Goal: Connect with others: Connect with other users

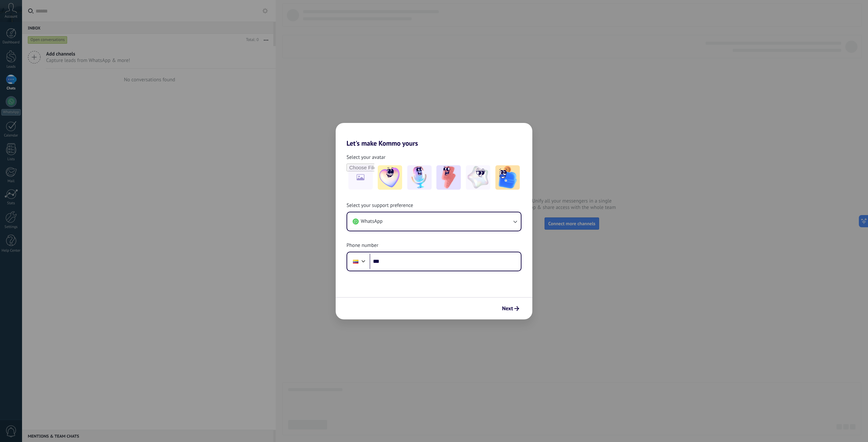
click at [530, 84] on div "Let's make Kommo yours Select your avatar Select your support preference WhatsA…" at bounding box center [434, 221] width 868 height 442
click at [512, 312] on button "Next" at bounding box center [510, 309] width 23 height 12
click at [606, 115] on div "Let's make Kommo yours Select your avatar Select your support preference WhatsA…" at bounding box center [434, 221] width 868 height 442
click at [522, 128] on h2 "Let's make Kommo yours" at bounding box center [434, 135] width 197 height 24
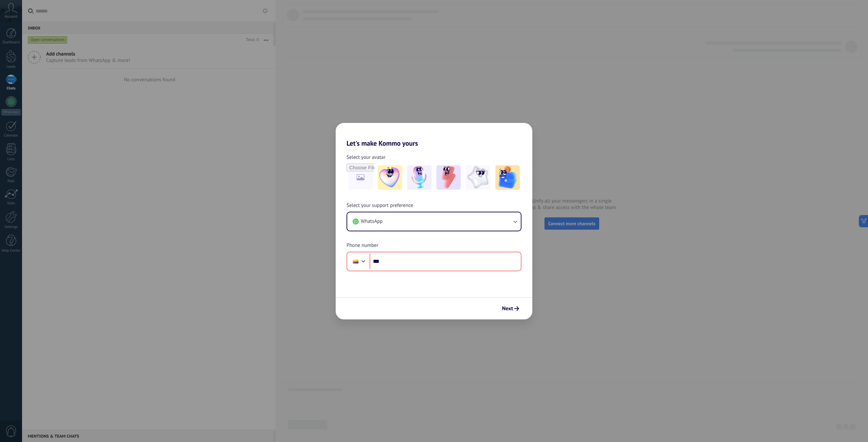
click at [526, 131] on h2 "Let's make Kommo yours" at bounding box center [434, 135] width 197 height 24
click at [613, 106] on div "Let's make Kommo yours Select your avatar Select your support preference WhatsA…" at bounding box center [434, 221] width 868 height 442
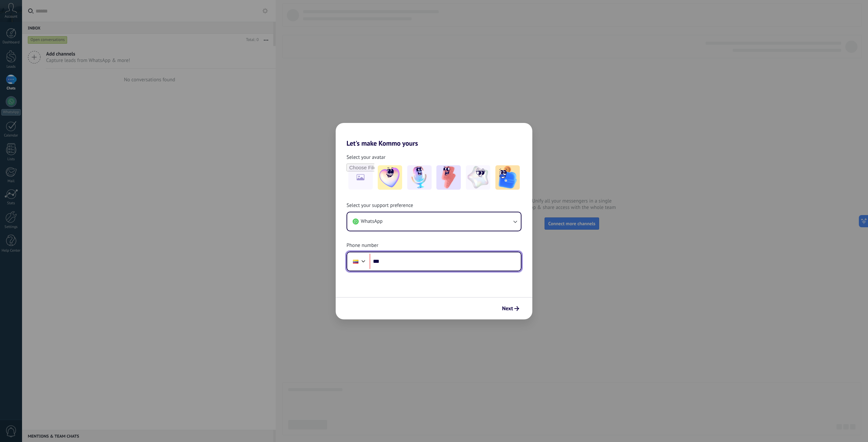
click at [407, 262] on input "***" at bounding box center [444, 262] width 151 height 16
type input "**********"
click at [439, 176] on img at bounding box center [448, 177] width 24 height 24
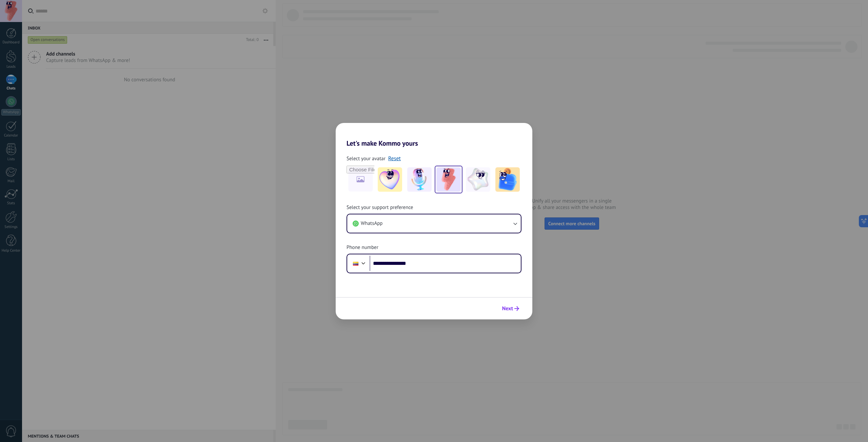
click at [514, 311] on span "Next" at bounding box center [510, 308] width 17 height 5
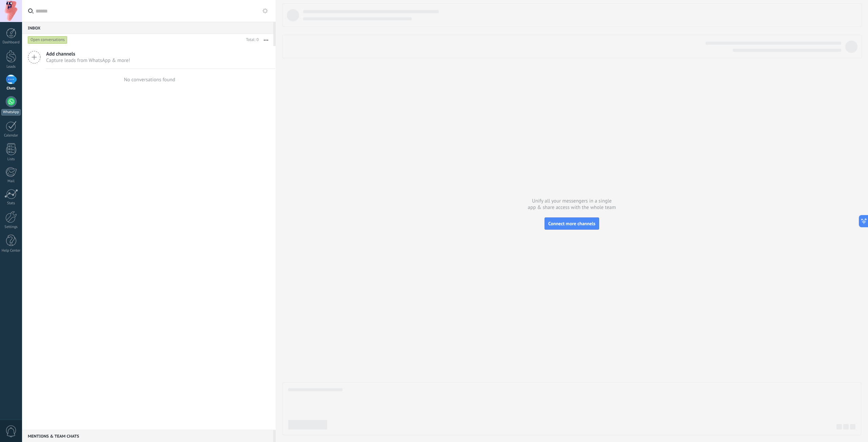
click at [9, 100] on div at bounding box center [11, 101] width 11 height 11
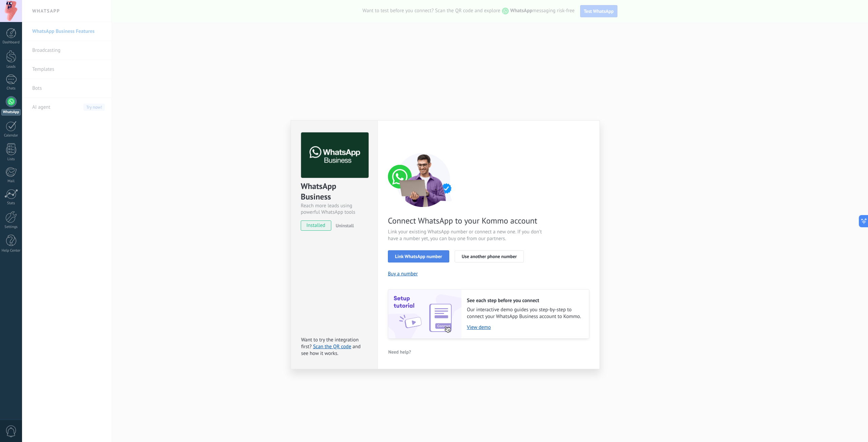
click at [434, 257] on span "Link WhatsApp number" at bounding box center [418, 256] width 47 height 5
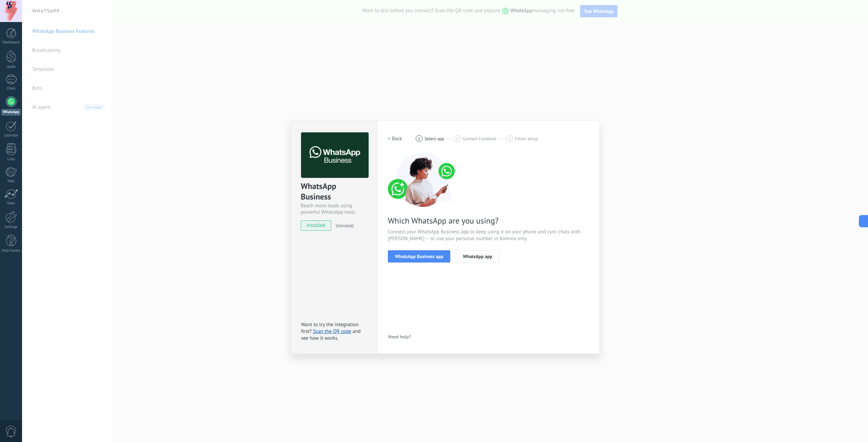
click at [434, 257] on span "WhatsApp Business app" at bounding box center [419, 256] width 48 height 5
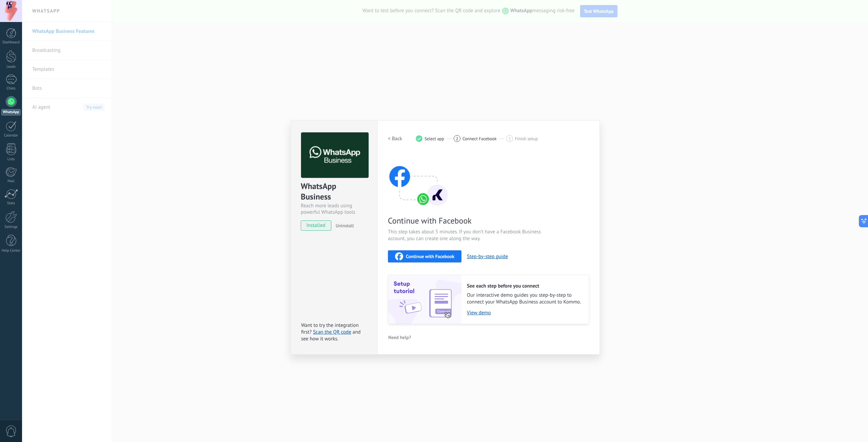
click at [434, 257] on span "Continue with Facebook" at bounding box center [430, 256] width 48 height 5
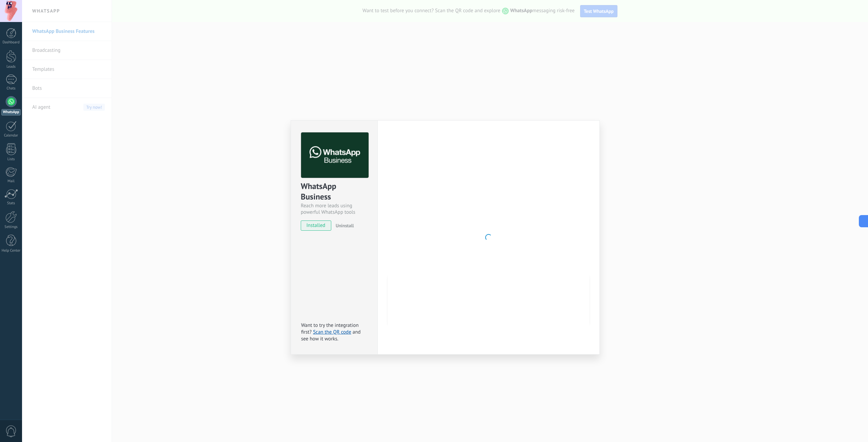
click at [507, 259] on div at bounding box center [488, 238] width 201 height 210
click at [631, 257] on div "WhatsApp Business Reach more leads using powerful WhatsApp tools installed Unin…" at bounding box center [445, 221] width 846 height 442
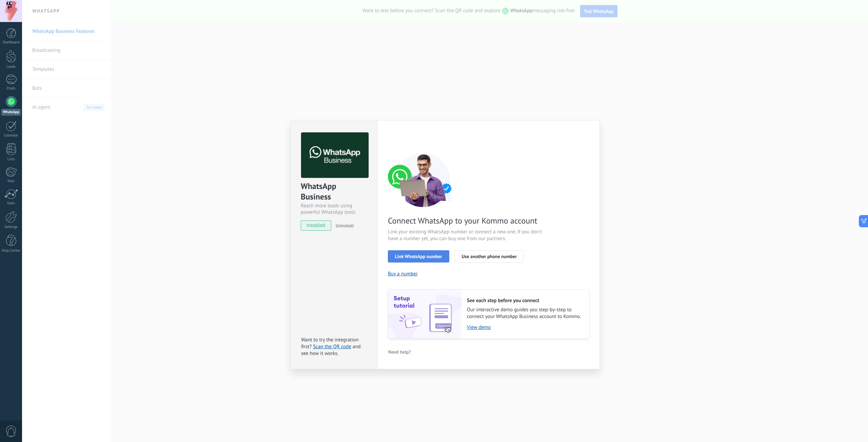
click at [428, 261] on button "Link WhatsApp number" at bounding box center [418, 256] width 61 height 12
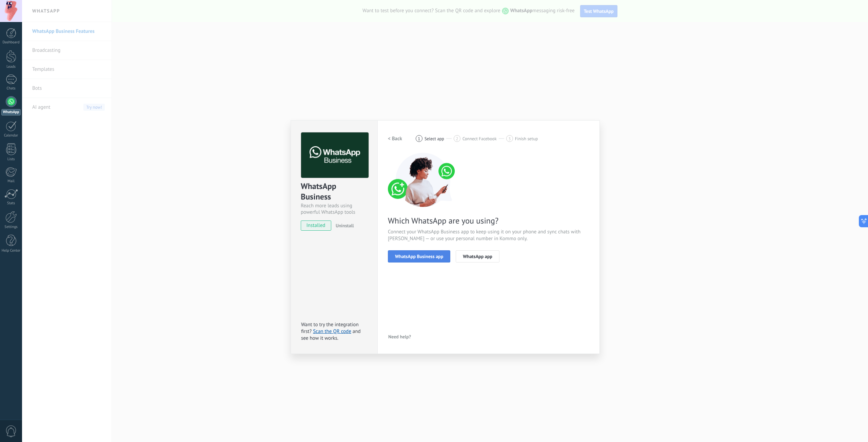
click at [427, 258] on span "WhatsApp Business app" at bounding box center [419, 256] width 48 height 5
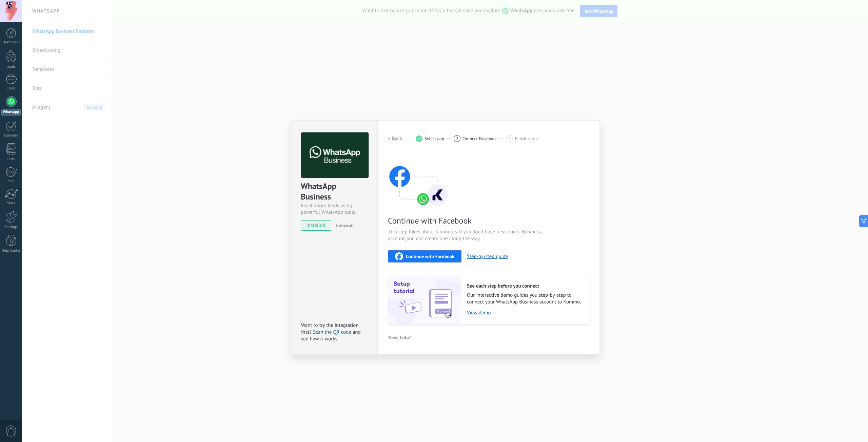
click at [427, 258] on span "Continue with Facebook" at bounding box center [430, 256] width 48 height 5
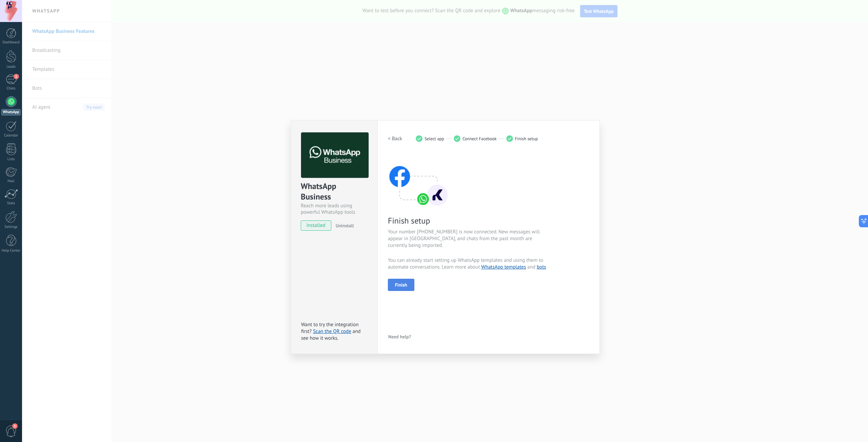
click at [403, 283] on span "Finish" at bounding box center [401, 285] width 12 height 5
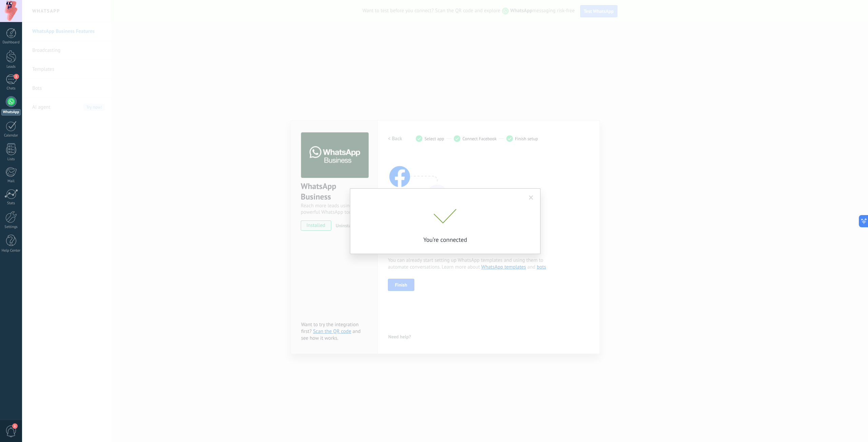
click at [145, 198] on div "You’re connected" at bounding box center [445, 221] width 846 height 442
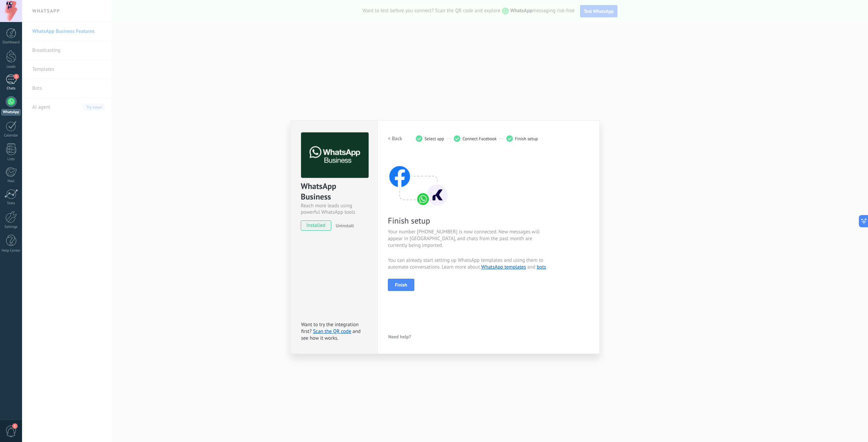
click at [16, 81] on div "1" at bounding box center [11, 80] width 11 height 10
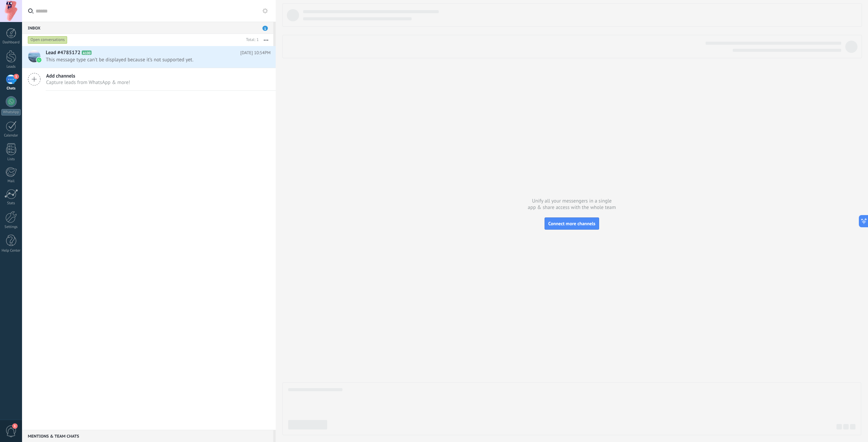
click at [205, 131] on div "Lead #4785172 A100 [DATE] 10:54PM This message type can’t be displayed because …" at bounding box center [149, 238] width 254 height 384
click at [191, 55] on h2 "Lead #4785172 A100" at bounding box center [143, 52] width 195 height 7
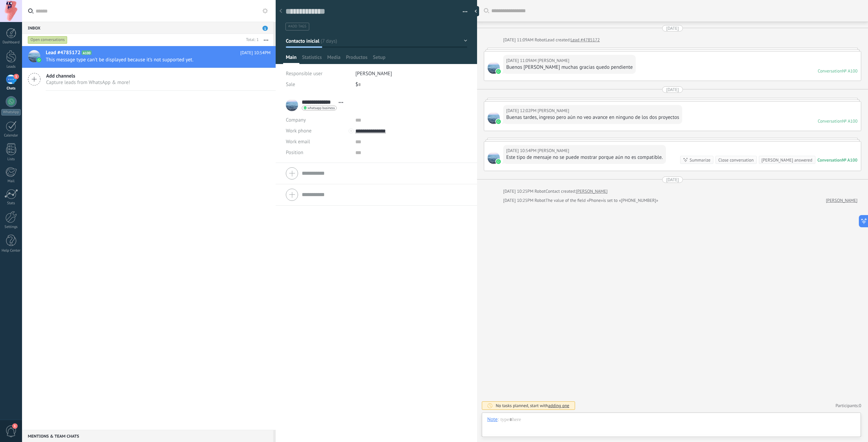
scroll to position [10, 0]
click at [11, 59] on div at bounding box center [11, 56] width 10 height 13
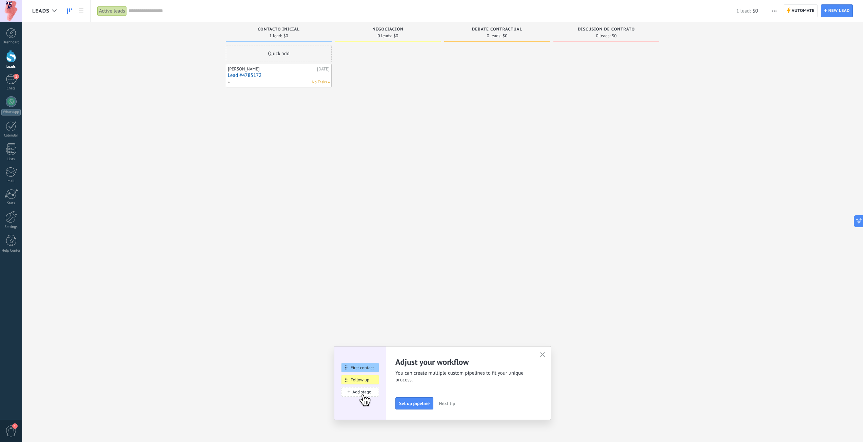
click at [450, 401] on span "Next tip" at bounding box center [447, 403] width 16 height 5
click at [547, 358] on button "button" at bounding box center [542, 355] width 8 height 9
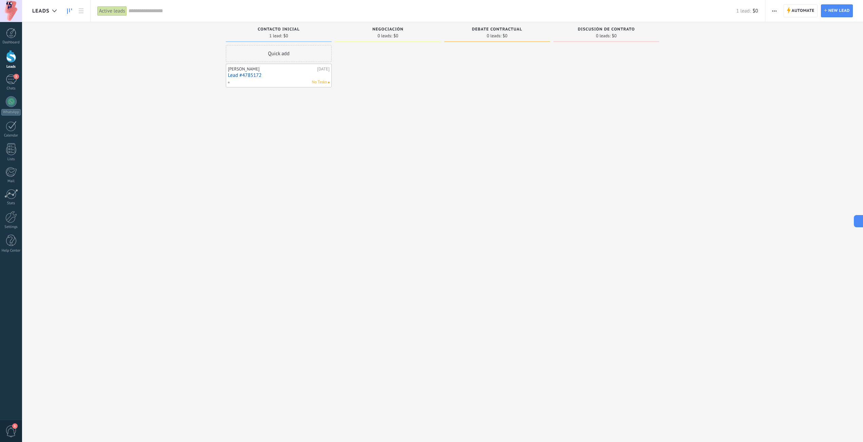
click at [386, 163] on div at bounding box center [388, 222] width 106 height 354
click at [3, 108] on link "WhatsApp" at bounding box center [11, 105] width 22 height 19
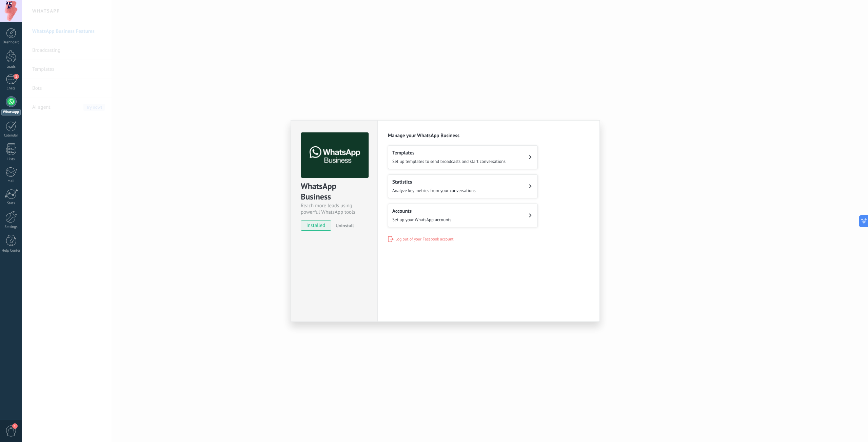
click at [449, 212] on h2 "Accounts" at bounding box center [421, 211] width 59 height 6
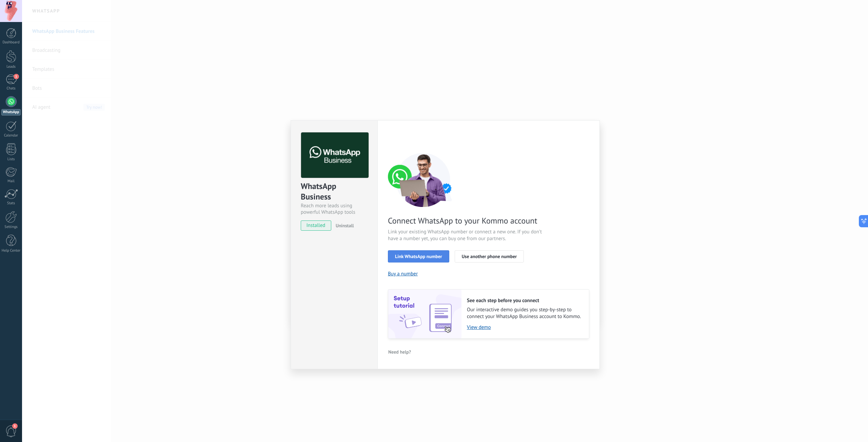
click at [412, 258] on span "Link WhatsApp number" at bounding box center [418, 256] width 47 height 5
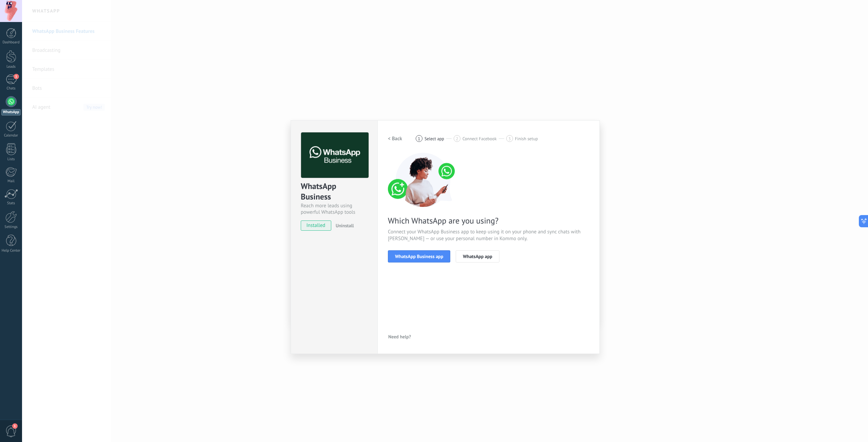
click at [412, 258] on span "WhatsApp Business app" at bounding box center [419, 256] width 48 height 5
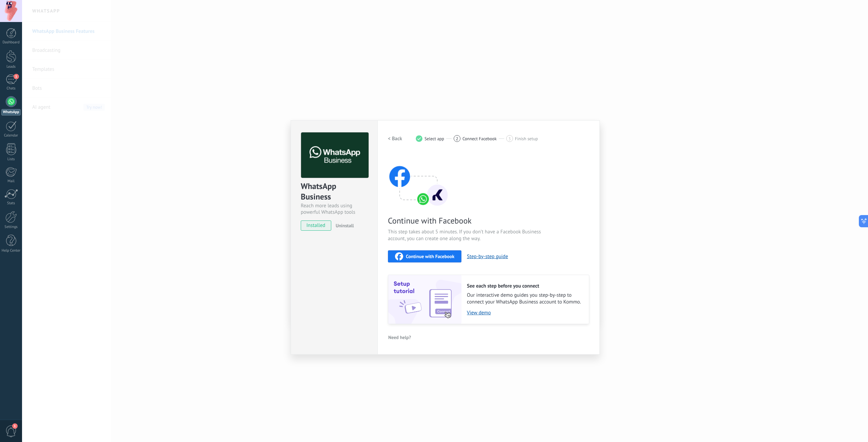
click at [412, 258] on span "Continue with Facebook" at bounding box center [430, 256] width 48 height 5
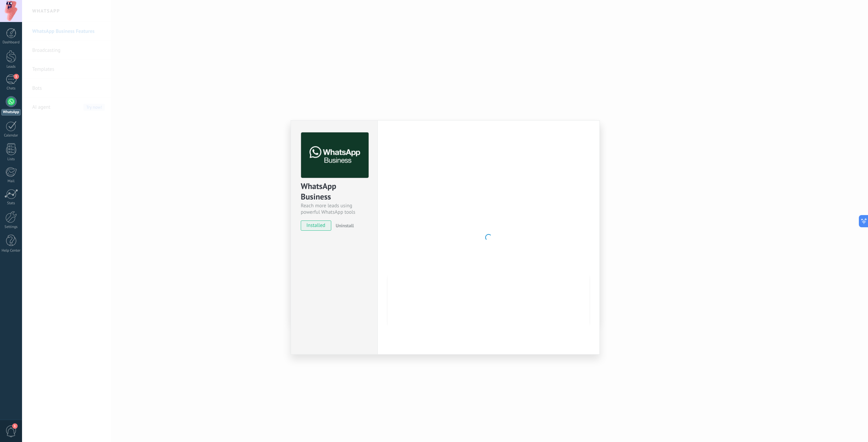
click at [250, 108] on div "WhatsApp Business Reach more leads using powerful WhatsApp tools installed Unin…" at bounding box center [445, 221] width 846 height 442
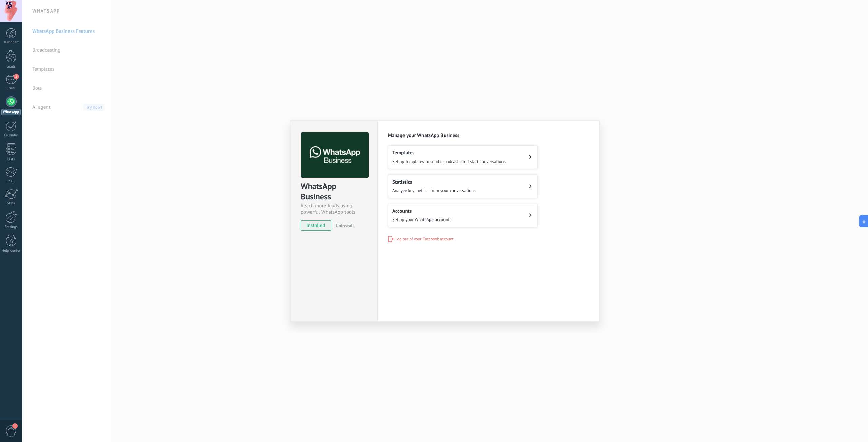
click at [667, 293] on div "WhatsApp Business Reach more leads using powerful WhatsApp tools installed Unin…" at bounding box center [445, 221] width 846 height 442
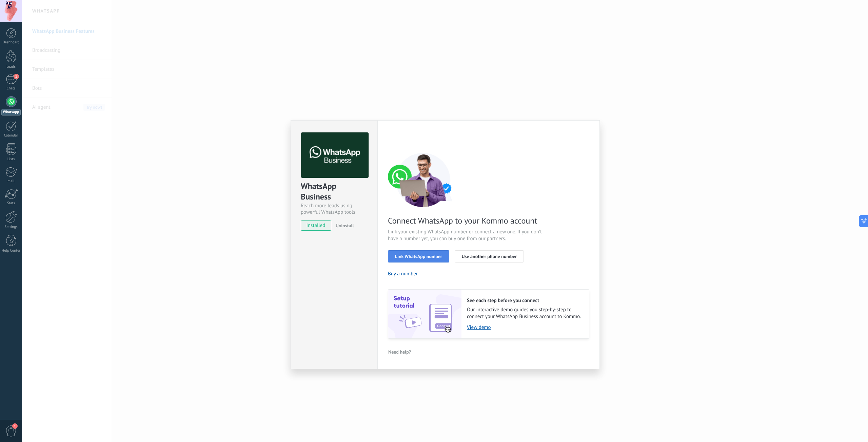
click at [400, 255] on span "Link WhatsApp number" at bounding box center [418, 256] width 47 height 5
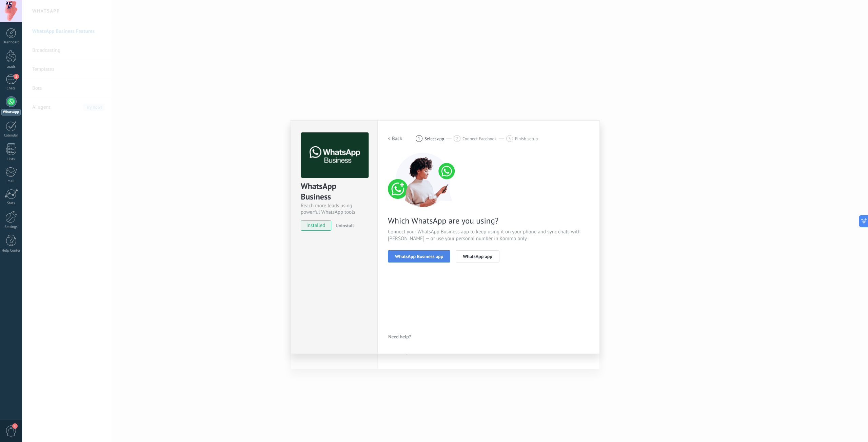
click at [409, 257] on span "WhatsApp Business app" at bounding box center [419, 256] width 48 height 5
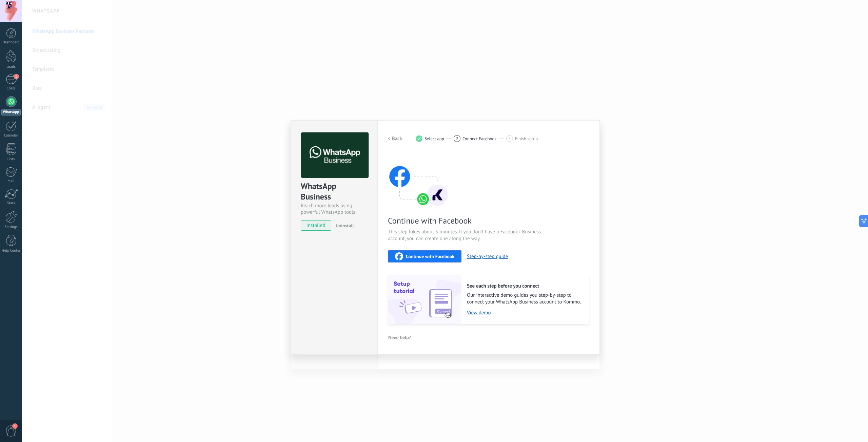
click at [409, 257] on span "Continue with Facebook" at bounding box center [430, 256] width 48 height 5
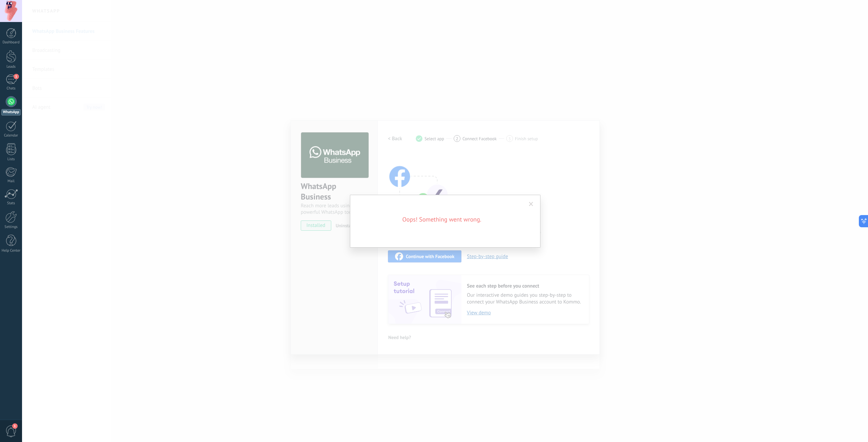
click at [531, 201] on span at bounding box center [530, 205] width 11 height 12
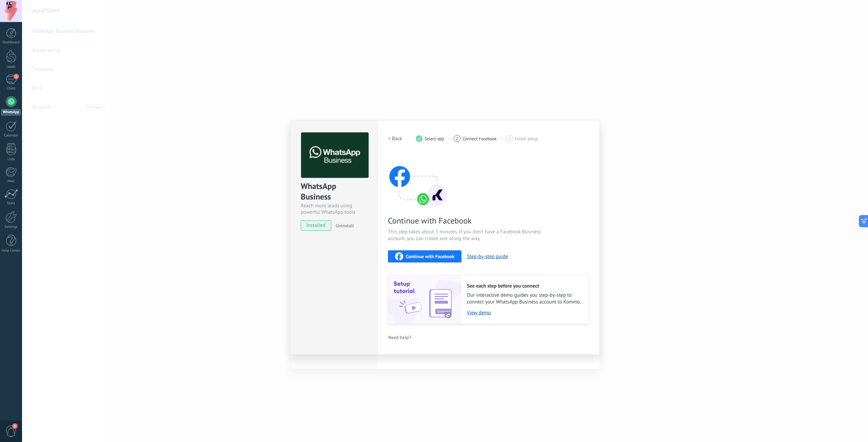
click at [551, 228] on div "Continue with Facebook This step takes about 5 minutes. If you don’t have a Fac…" at bounding box center [488, 239] width 201 height 172
click at [232, 103] on div "WhatsApp Business Reach more leads using powerful WhatsApp tools installed Unin…" at bounding box center [445, 221] width 846 height 442
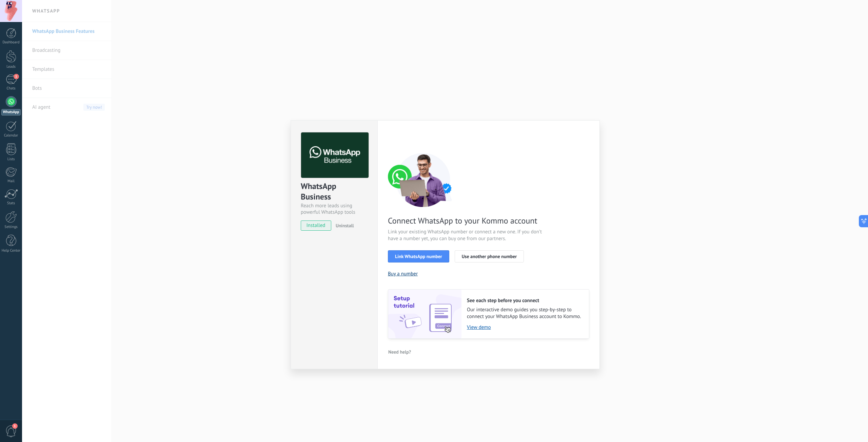
click at [411, 271] on button "Buy a number" at bounding box center [403, 274] width 30 height 6
click at [595, 95] on div "WhatsApp Business Reach more leads using powerful WhatsApp tools installed Unin…" at bounding box center [445, 221] width 846 height 442
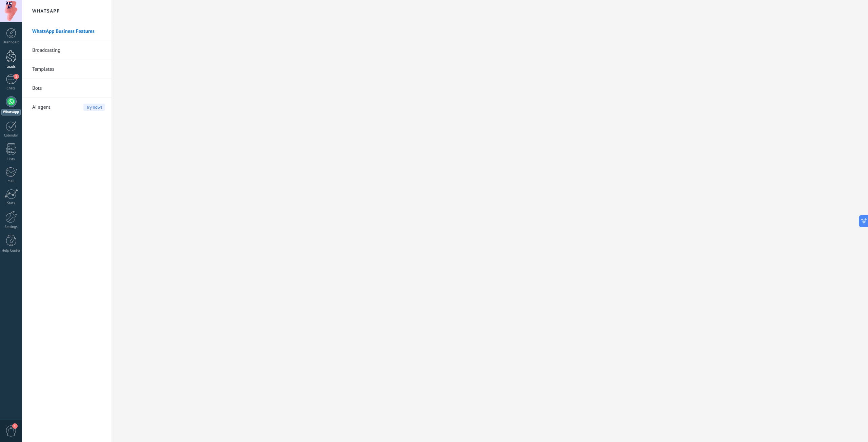
click at [16, 60] on link "Leads" at bounding box center [11, 59] width 22 height 19
click at [18, 85] on link "1 Chats" at bounding box center [11, 83] width 22 height 16
